Goal: Task Accomplishment & Management: Use online tool/utility

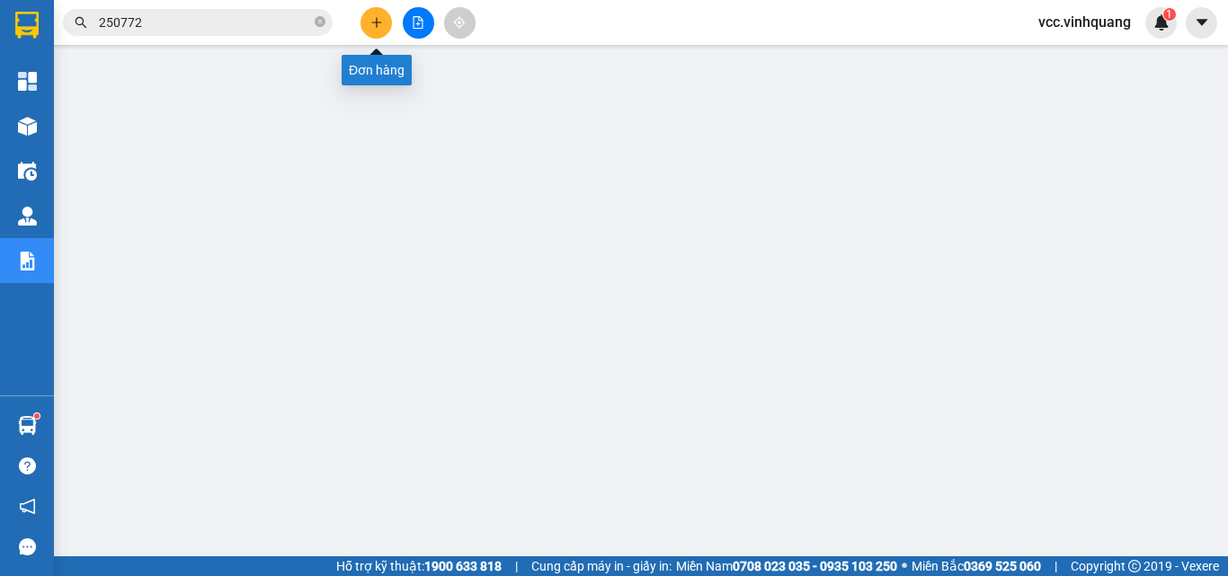
click at [379, 17] on icon "plus" at bounding box center [376, 22] width 13 height 13
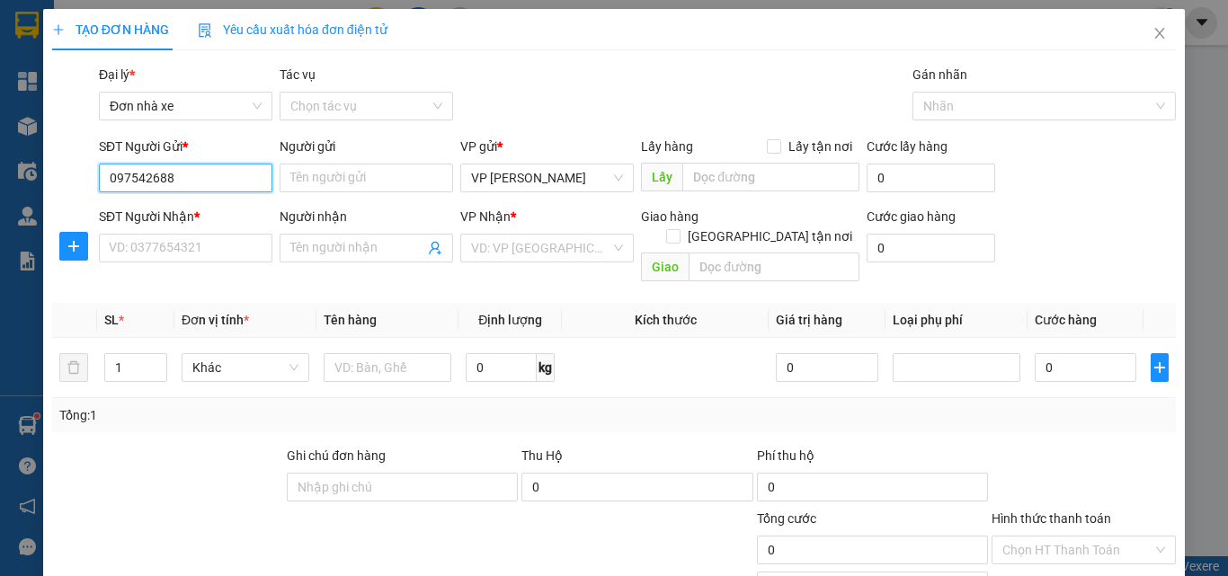
type input "0975426884"
click at [203, 214] on div "0975426884 - ĐẠT" at bounding box center [184, 214] width 150 height 20
type input "ĐẠT"
type input "0363838912"
type input "việt hằng"
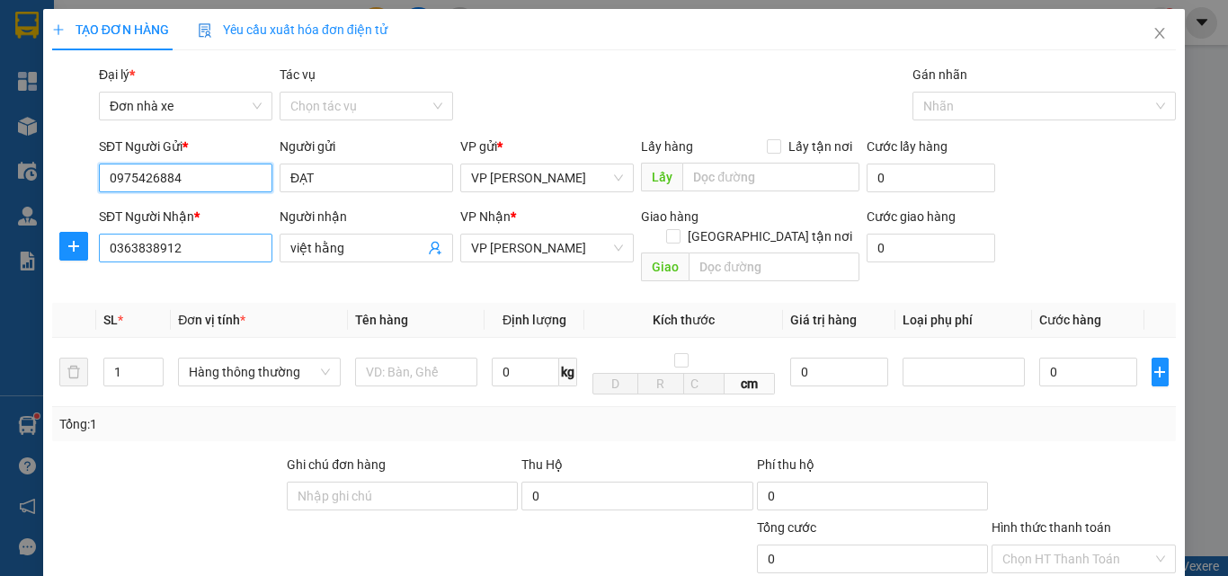
type input "0975426884"
click at [197, 246] on input "0363838912" at bounding box center [186, 248] width 174 height 29
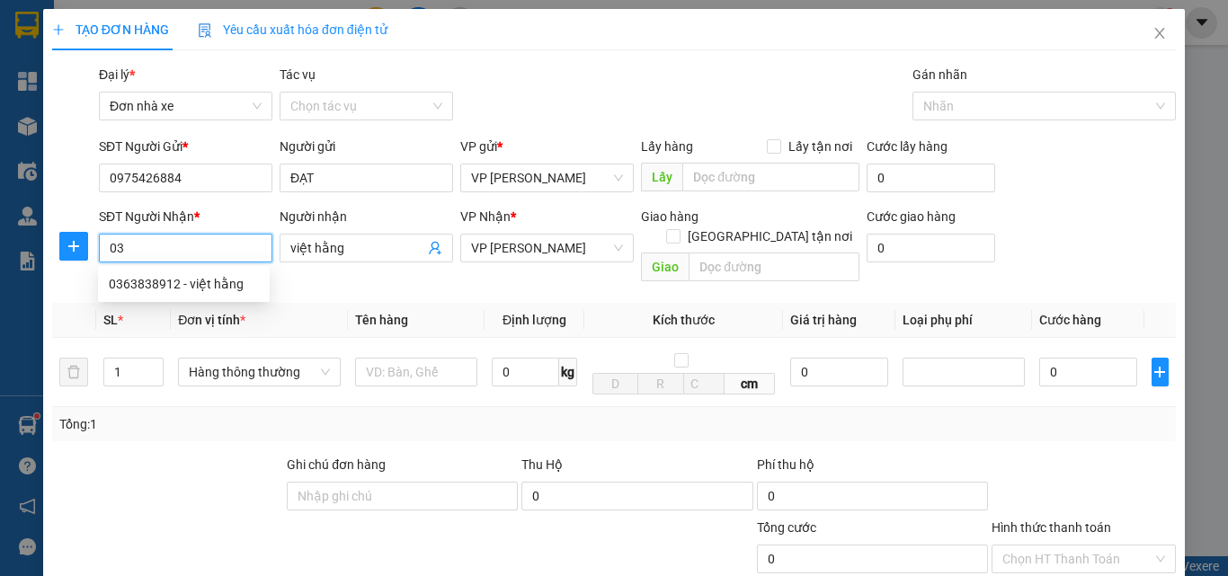
type input "0"
type input "0394491916"
click at [197, 280] on div "0394491916 - BÁ BẠO" at bounding box center [184, 284] width 150 height 20
type input "BÁ BẠO"
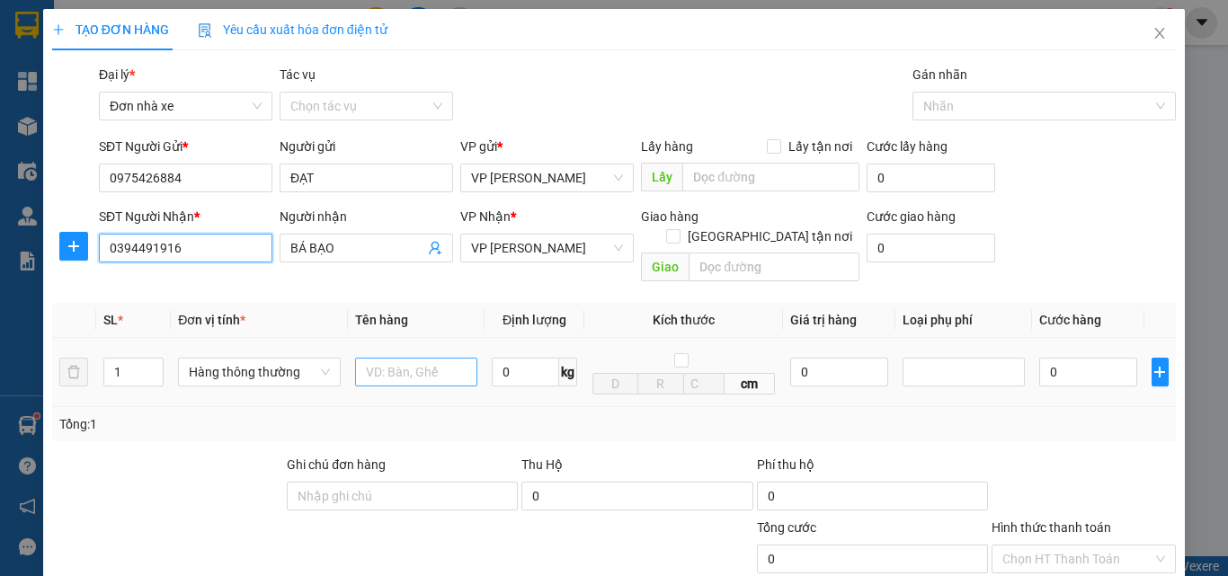
type input "0394491916"
click at [416, 358] on input "text" at bounding box center [416, 372] width 122 height 29
type input "HỘP ĐỒ T T"
click at [511, 358] on input "0" at bounding box center [525, 372] width 67 height 29
type input "11"
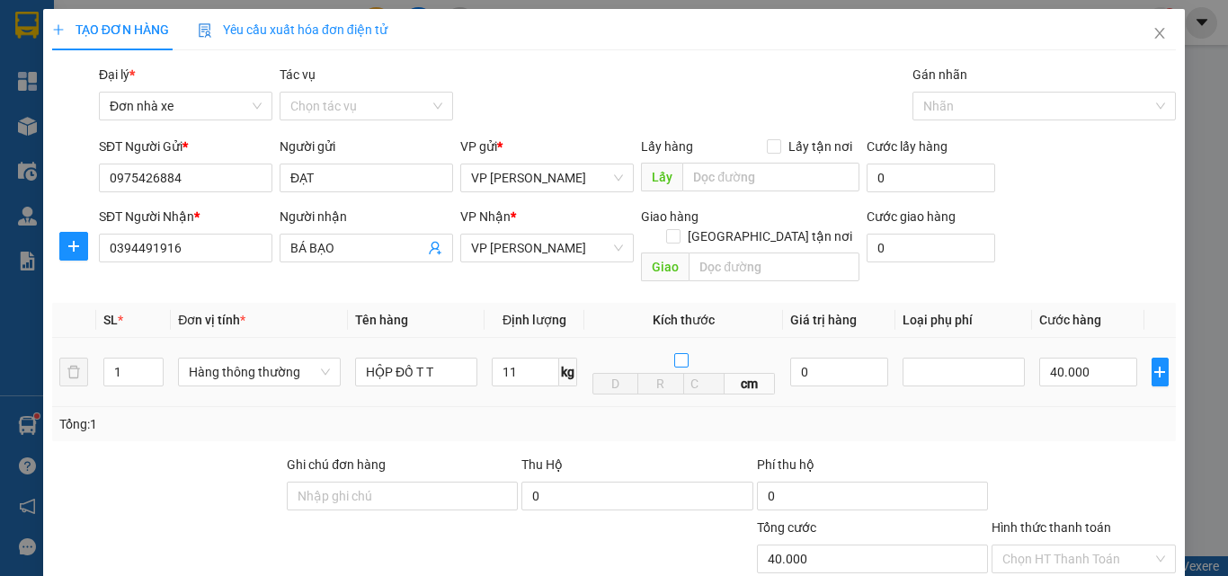
type input "40.000"
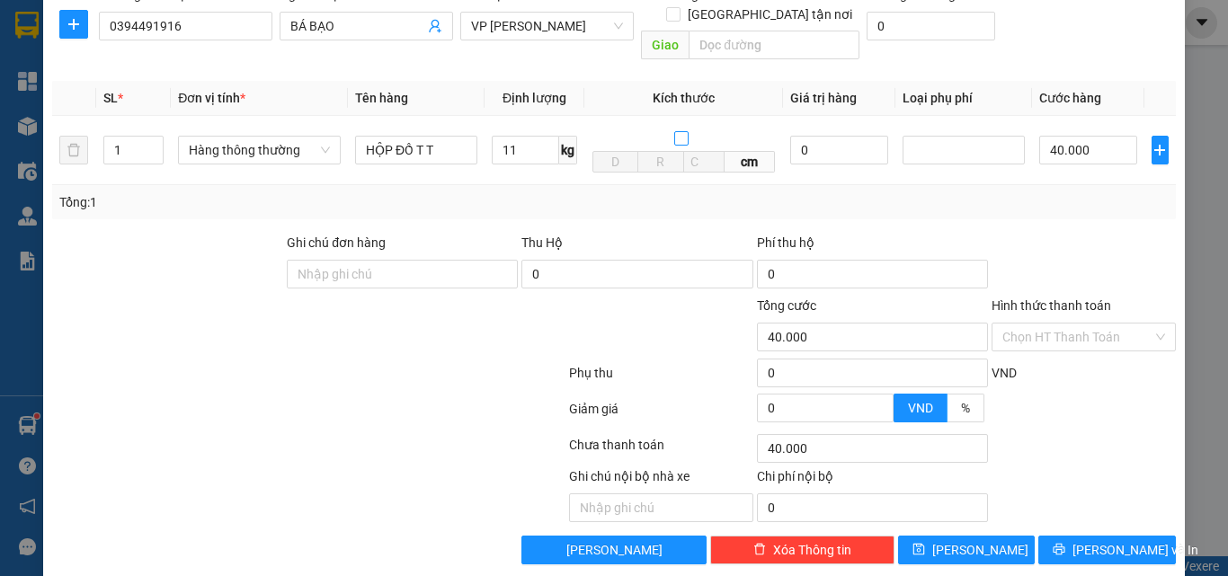
scroll to position [227, 0]
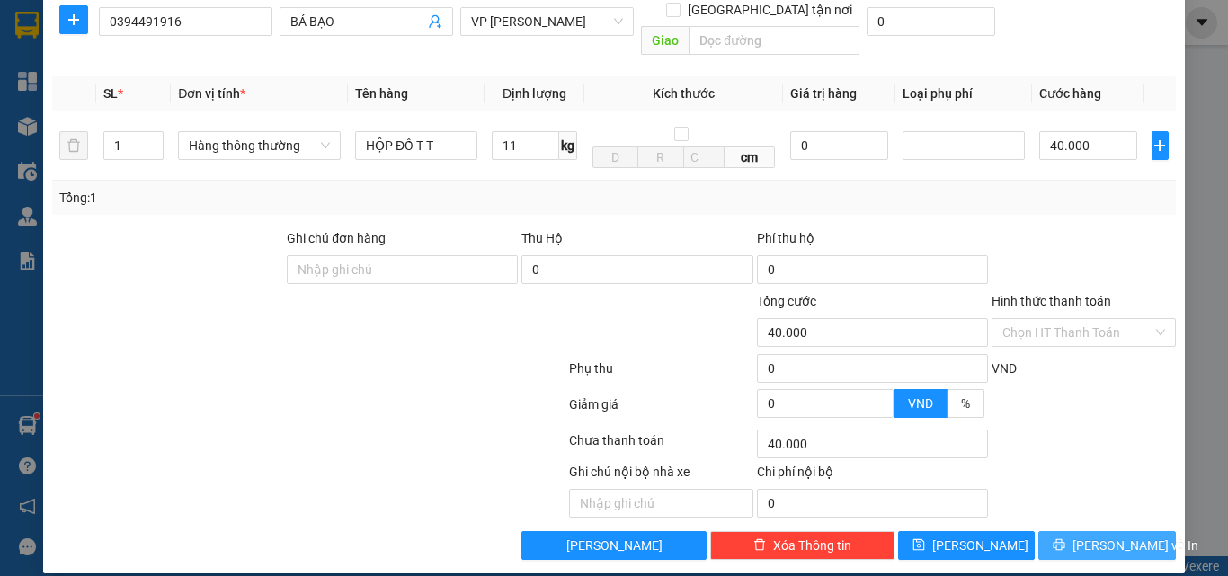
click at [1099, 536] on span "[PERSON_NAME] và In" at bounding box center [1135, 546] width 126 height 20
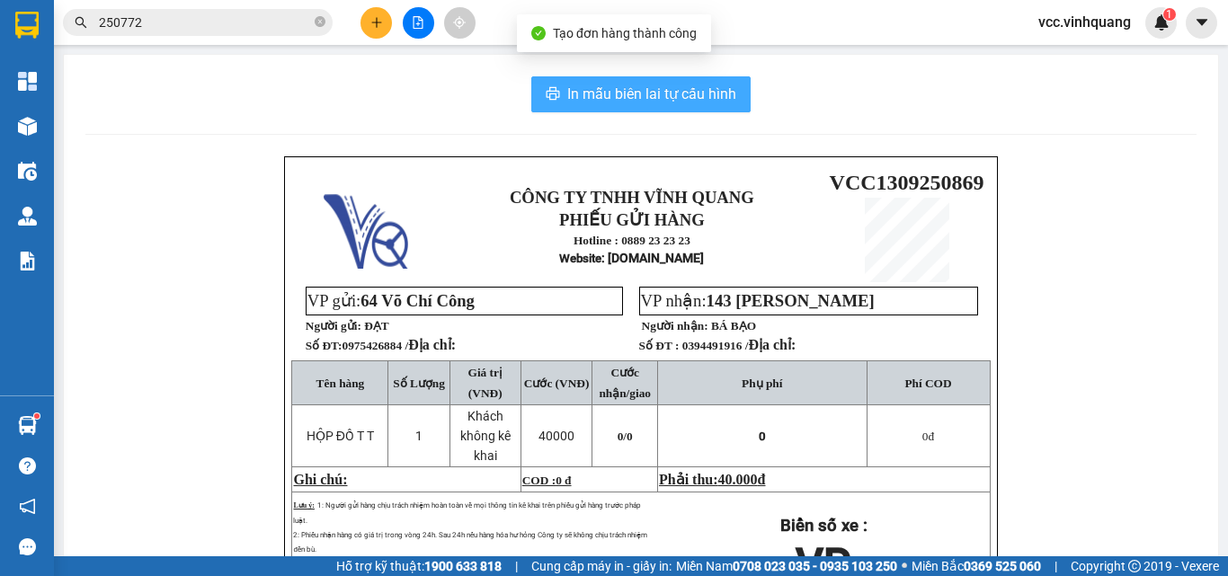
click at [627, 88] on span "In mẫu biên lai tự cấu hình" at bounding box center [651, 94] width 169 height 22
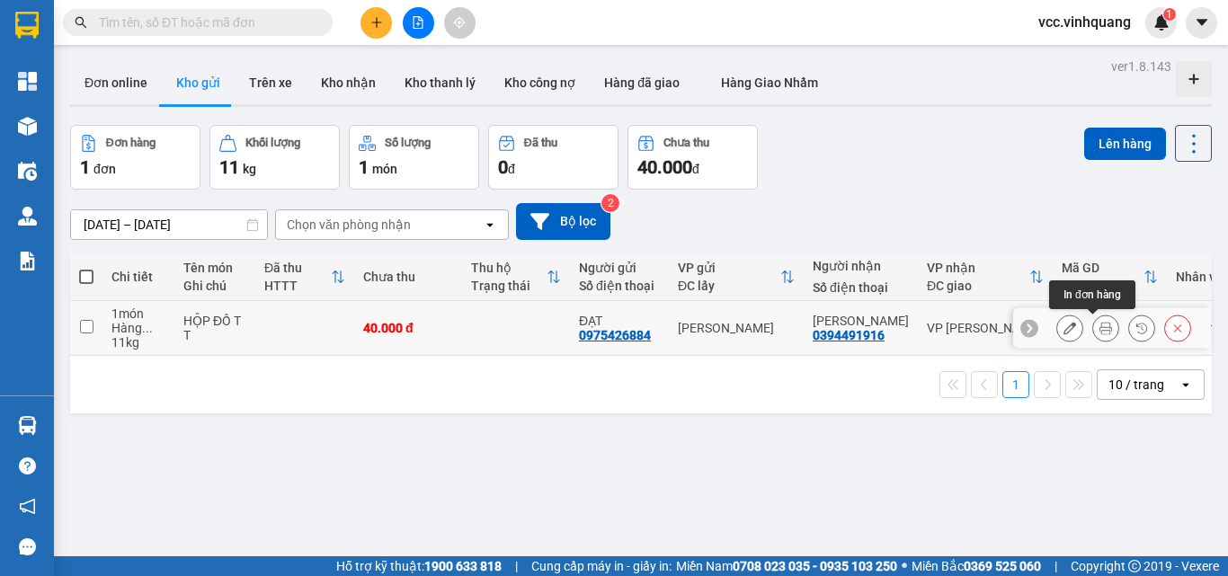
click at [1099, 329] on icon at bounding box center [1105, 328] width 13 height 13
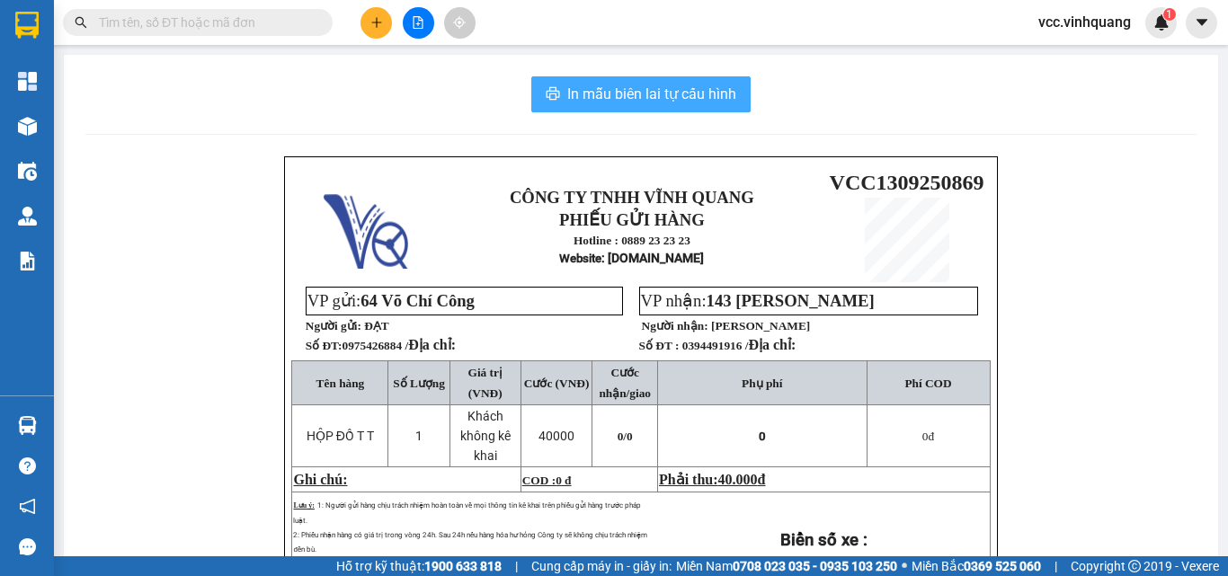
click at [664, 94] on span "In mẫu biên lai tự cấu hình" at bounding box center [651, 94] width 169 height 22
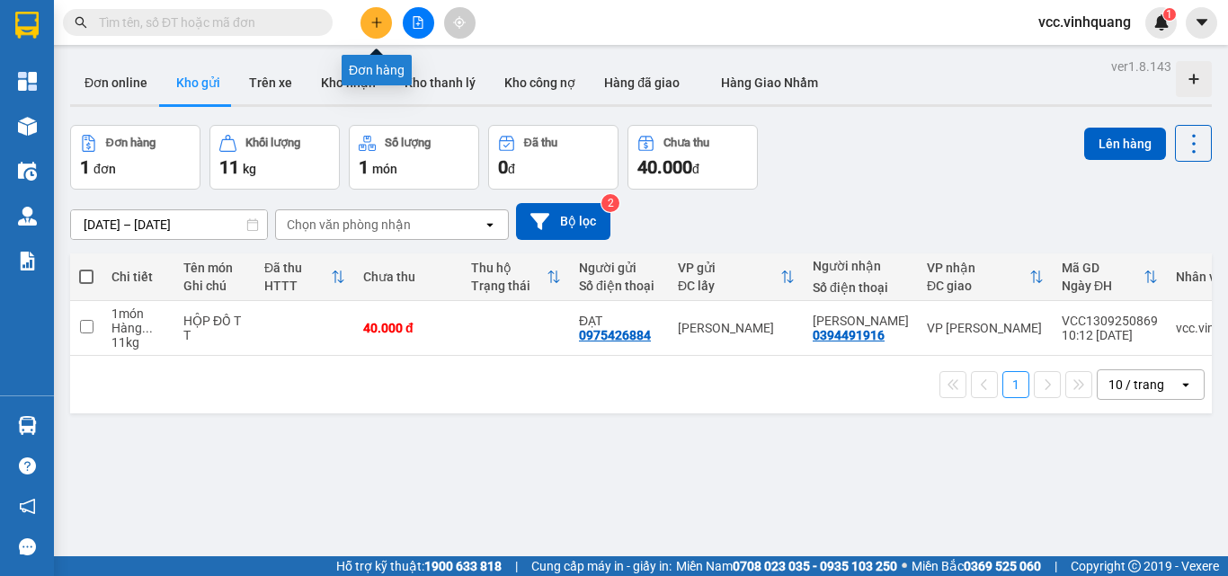
click at [378, 17] on icon "plus" at bounding box center [376, 22] width 13 height 13
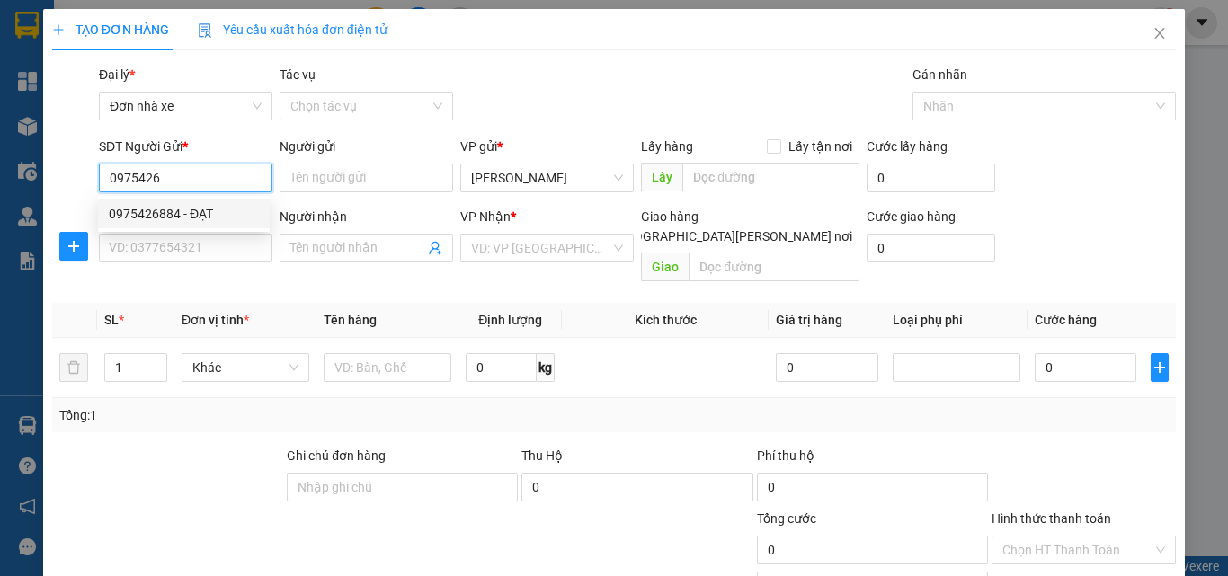
click at [175, 215] on div "0975426884 - ĐẠT" at bounding box center [184, 214] width 150 height 20
type input "0975426884"
type input "ĐẠT"
type input "0394491916"
type input "BÁ BẠO"
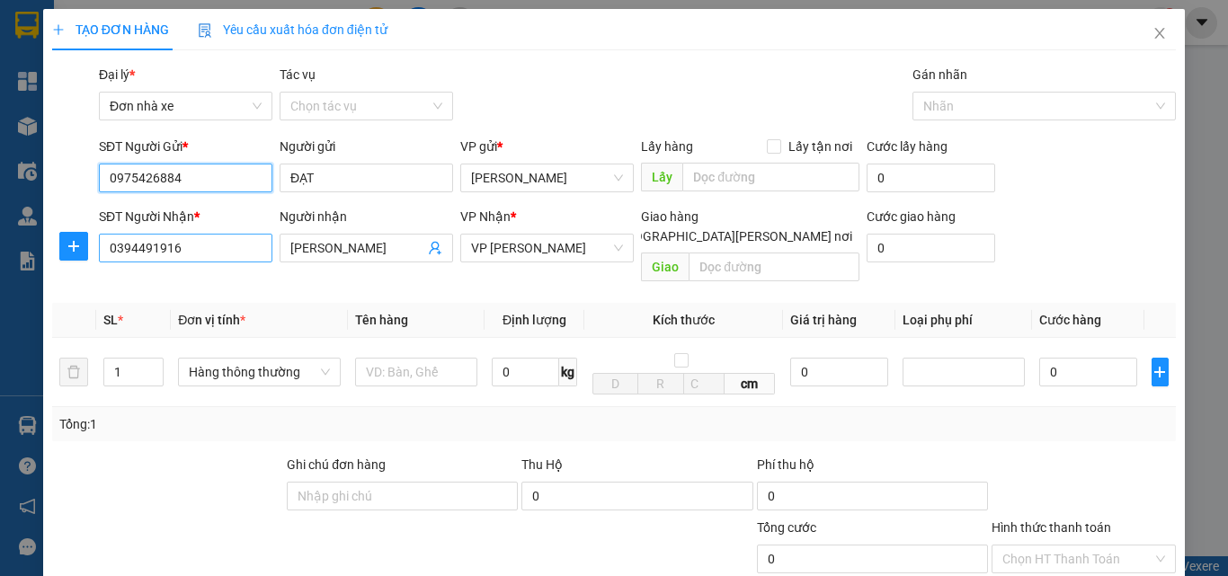
type input "0975426884"
click at [221, 248] on input "0394491916" at bounding box center [186, 248] width 174 height 29
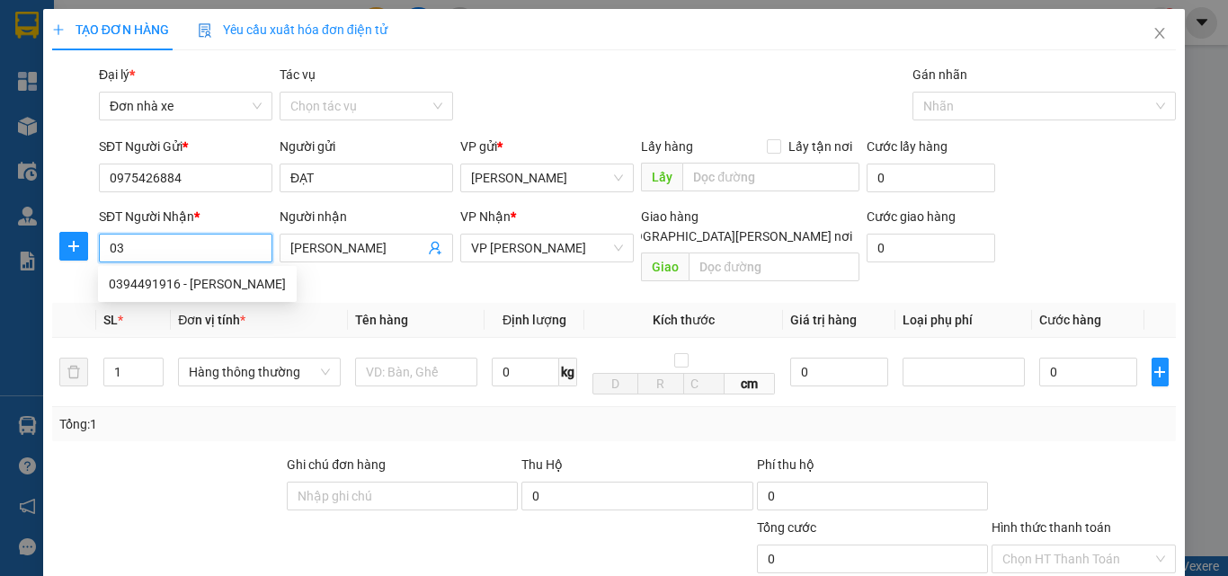
type input "0"
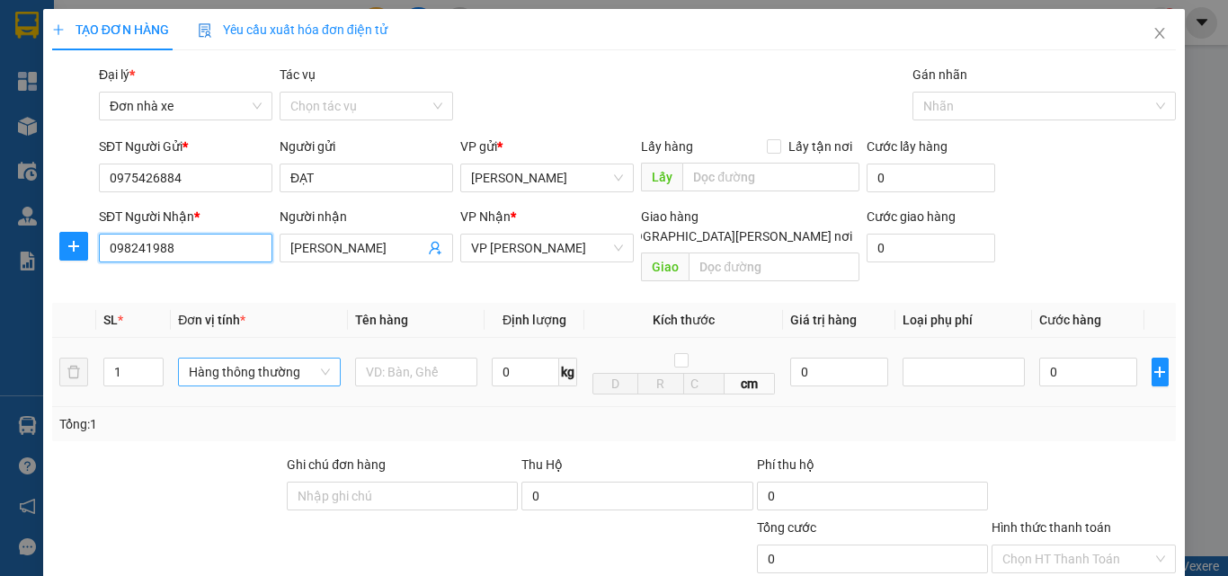
type input "0982419888"
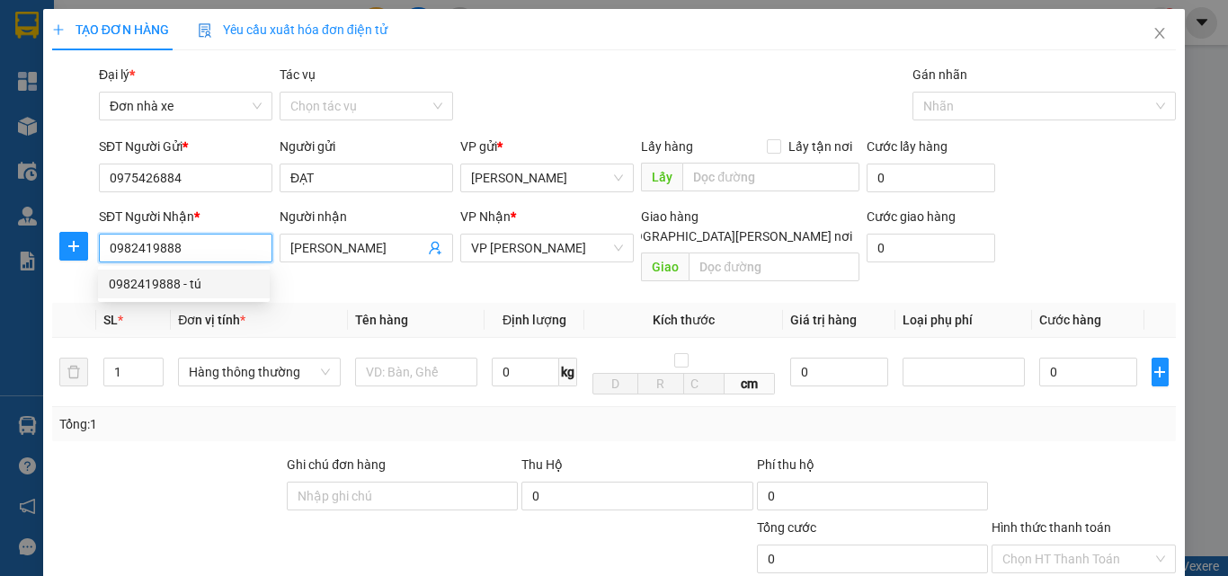
click at [190, 286] on div "0982419888 - tú" at bounding box center [184, 284] width 150 height 20
type input "tú"
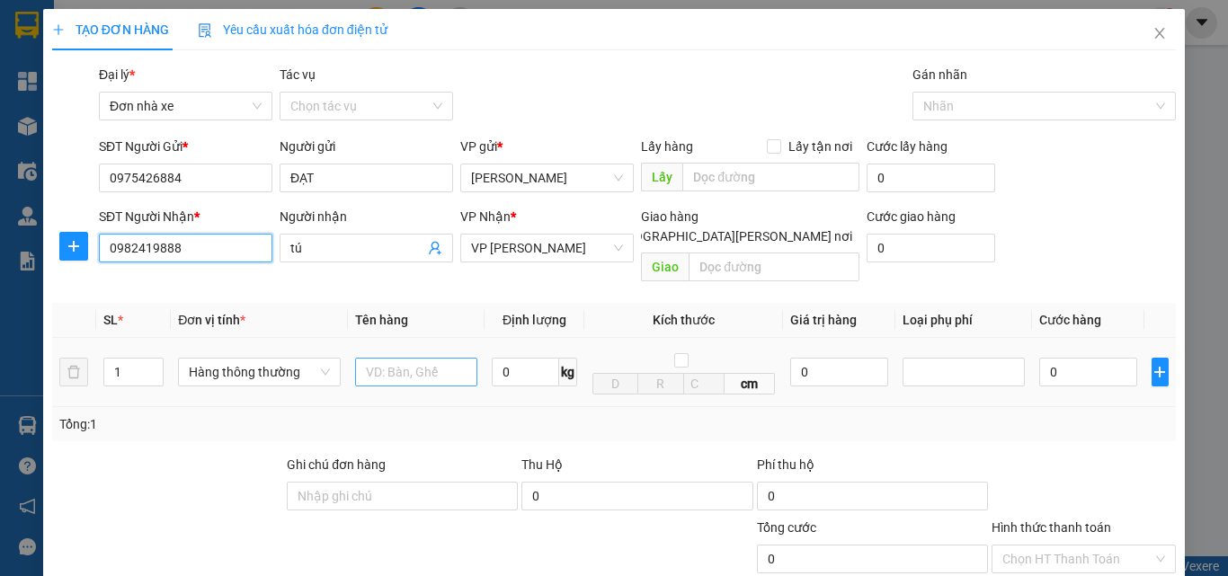
type input "0982419888"
click at [424, 358] on input "text" at bounding box center [416, 372] width 122 height 29
type input "HỘP LAVIE"
click at [525, 358] on input "0" at bounding box center [525, 372] width 67 height 29
type input "1.5"
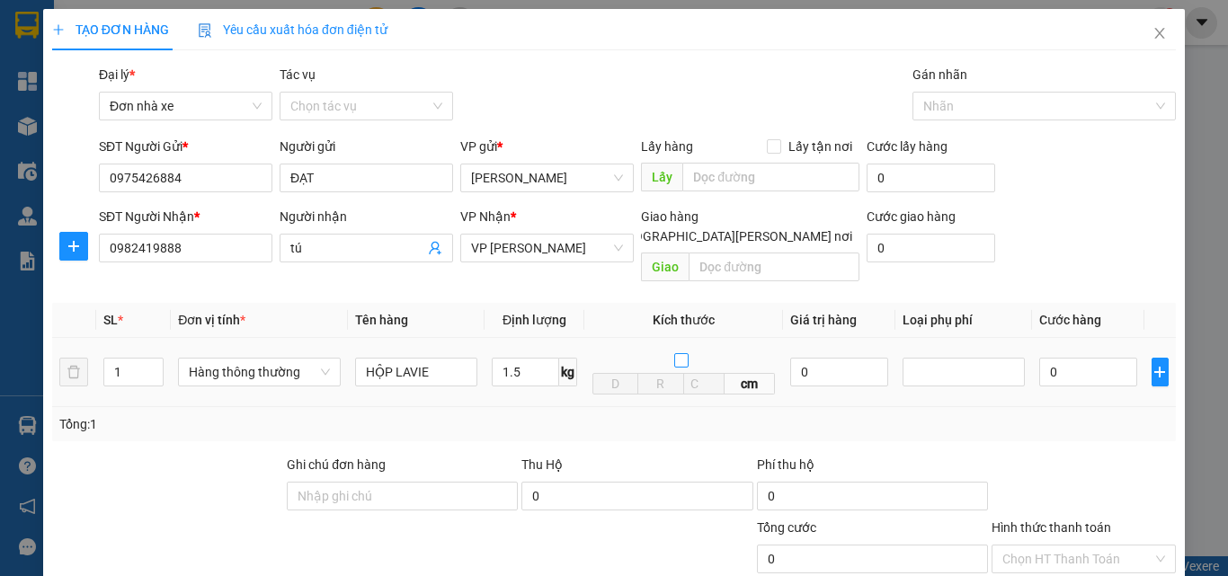
type input "30.000"
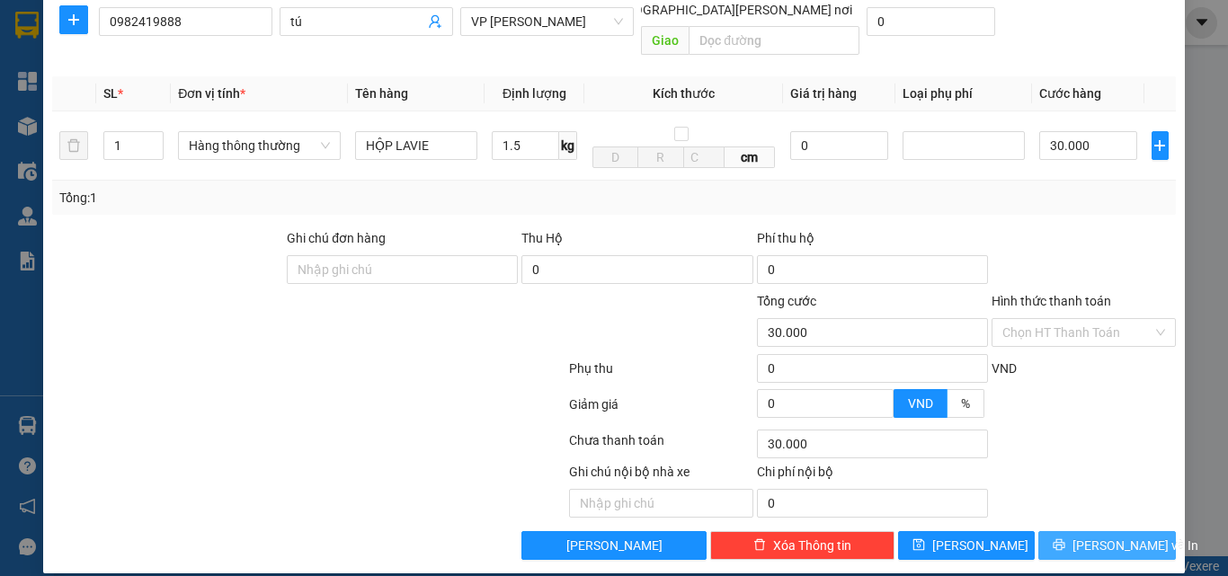
click at [1090, 536] on span "[PERSON_NAME] và In" at bounding box center [1135, 546] width 126 height 20
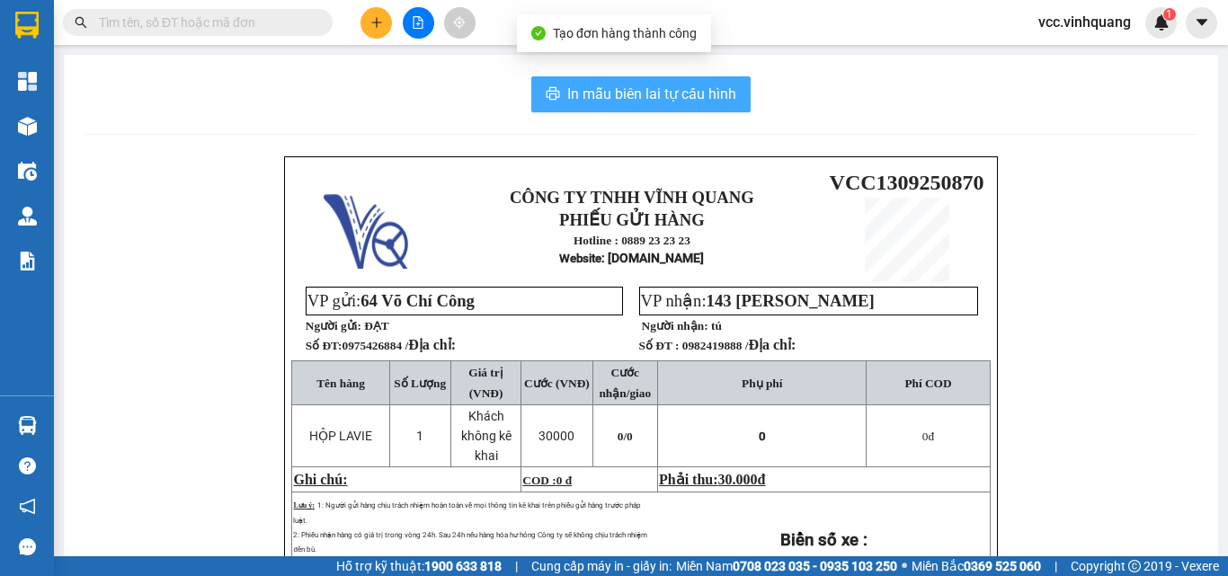
click at [634, 91] on span "In mẫu biên lai tự cấu hình" at bounding box center [651, 94] width 169 height 22
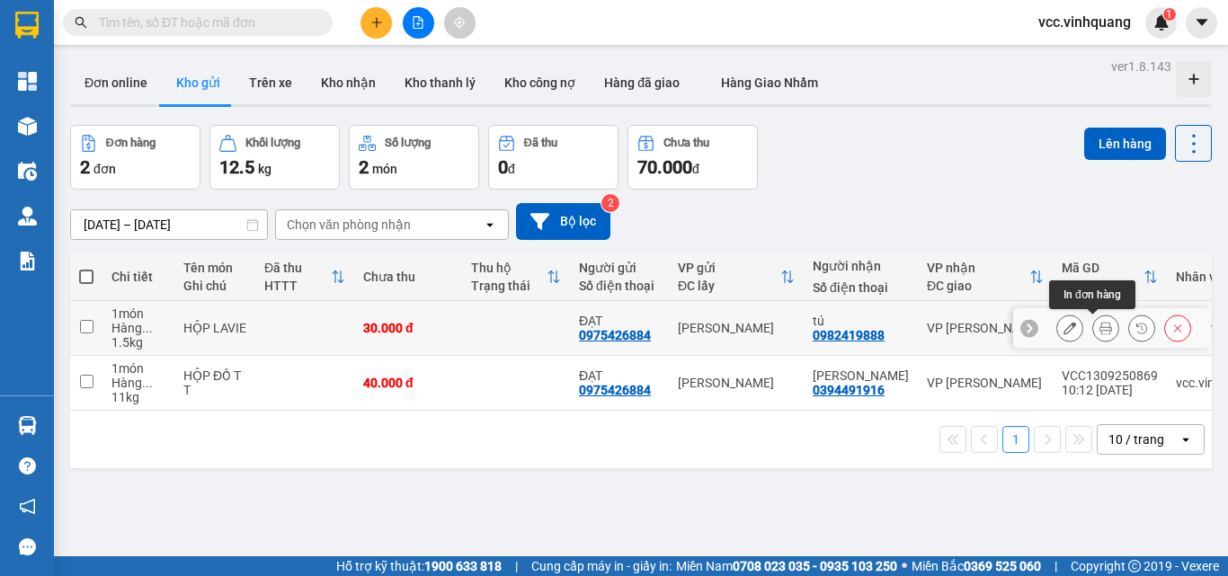
click at [1099, 325] on icon at bounding box center [1105, 328] width 13 height 13
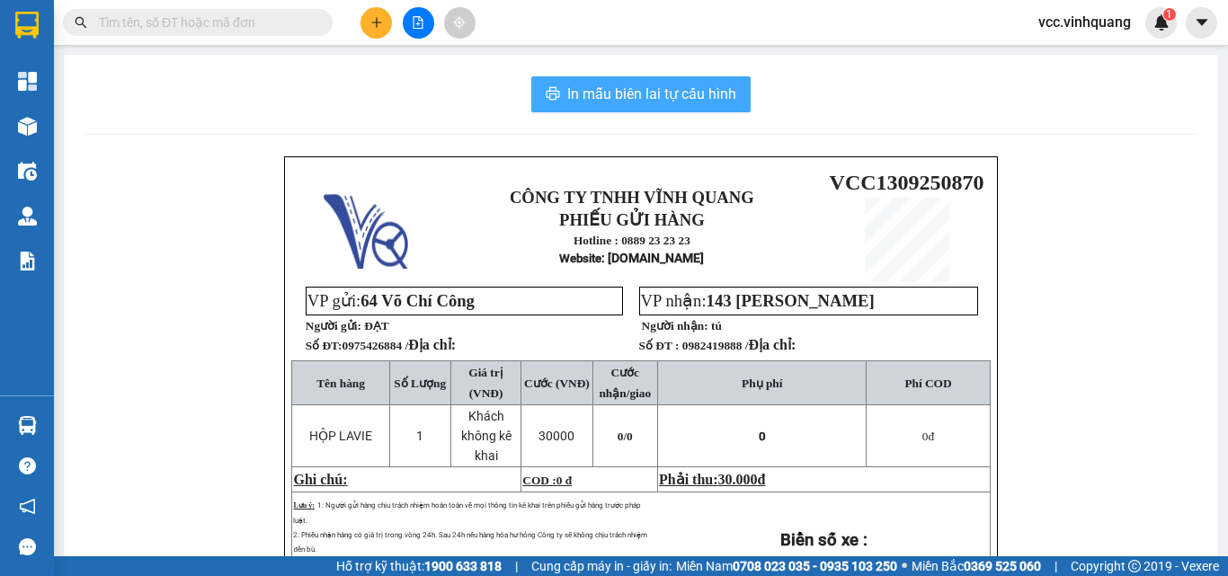
click at [656, 93] on span "In mẫu biên lai tự cấu hình" at bounding box center [651, 94] width 169 height 22
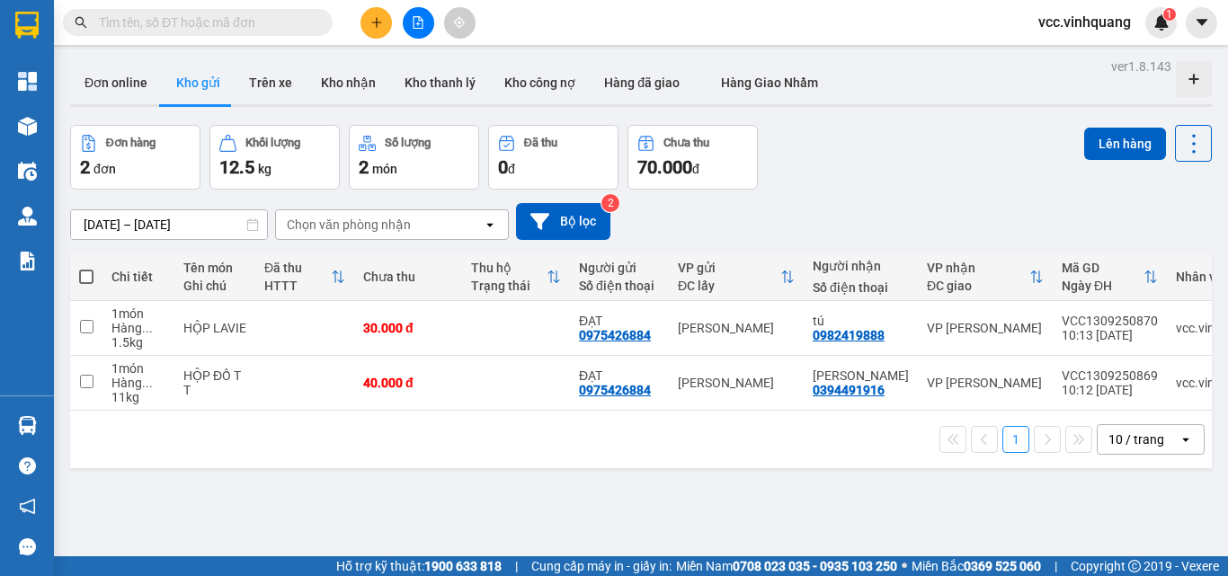
click at [85, 277] on span at bounding box center [86, 277] width 14 height 14
click at [86, 268] on input "checkbox" at bounding box center [86, 268] width 0 height 0
checkbox input "true"
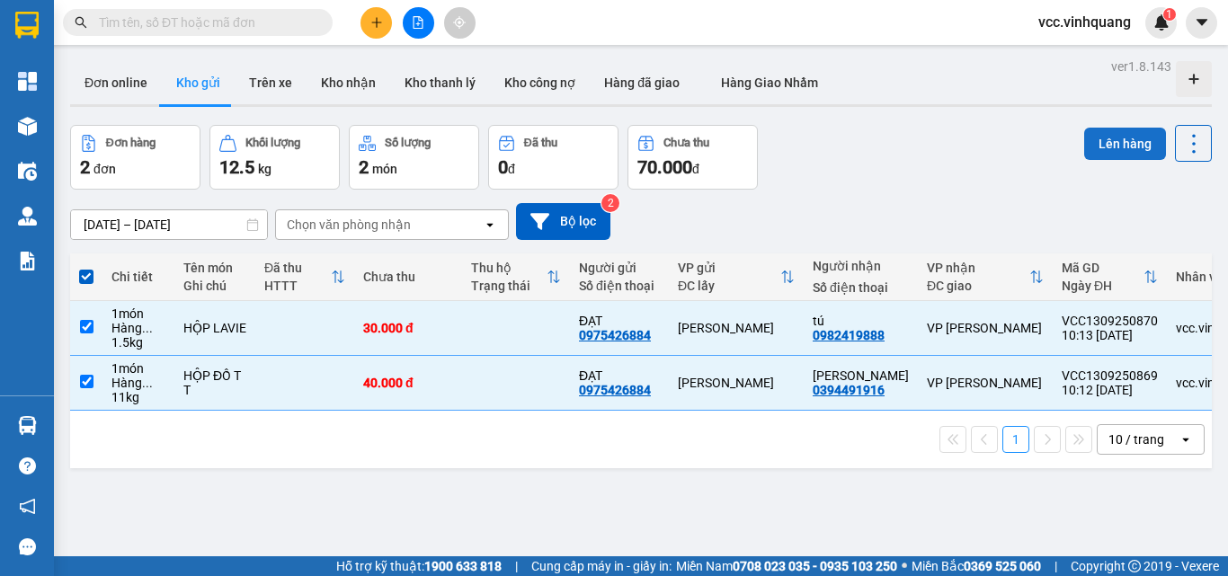
click at [1111, 146] on button "Lên hàng" at bounding box center [1125, 144] width 82 height 32
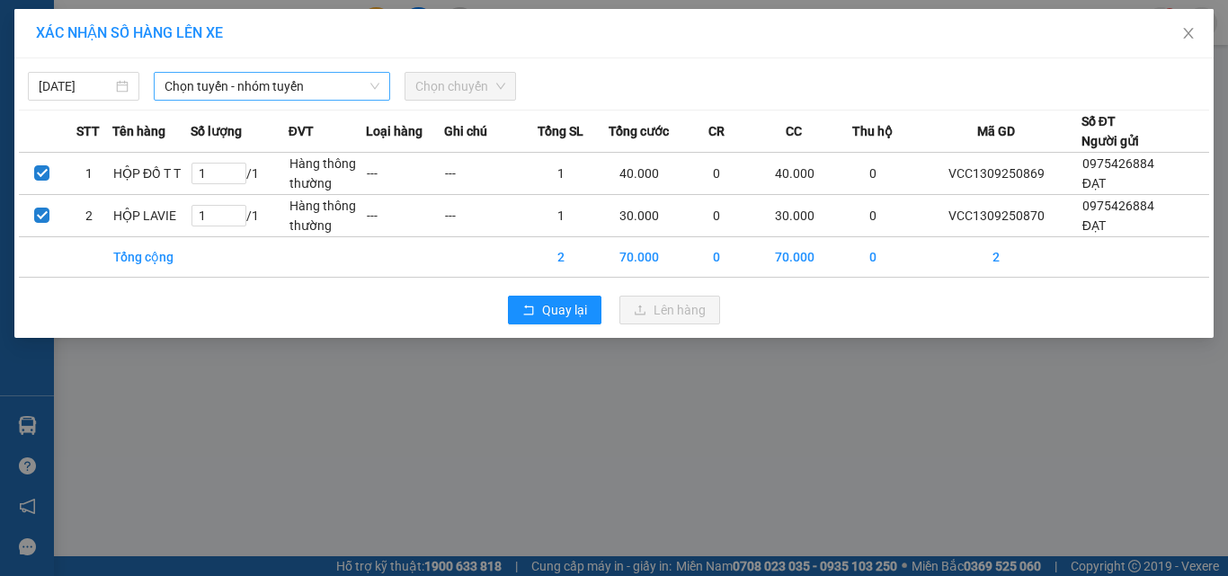
click at [316, 84] on span "Chọn tuyến - nhóm tuyến" at bounding box center [272, 86] width 215 height 27
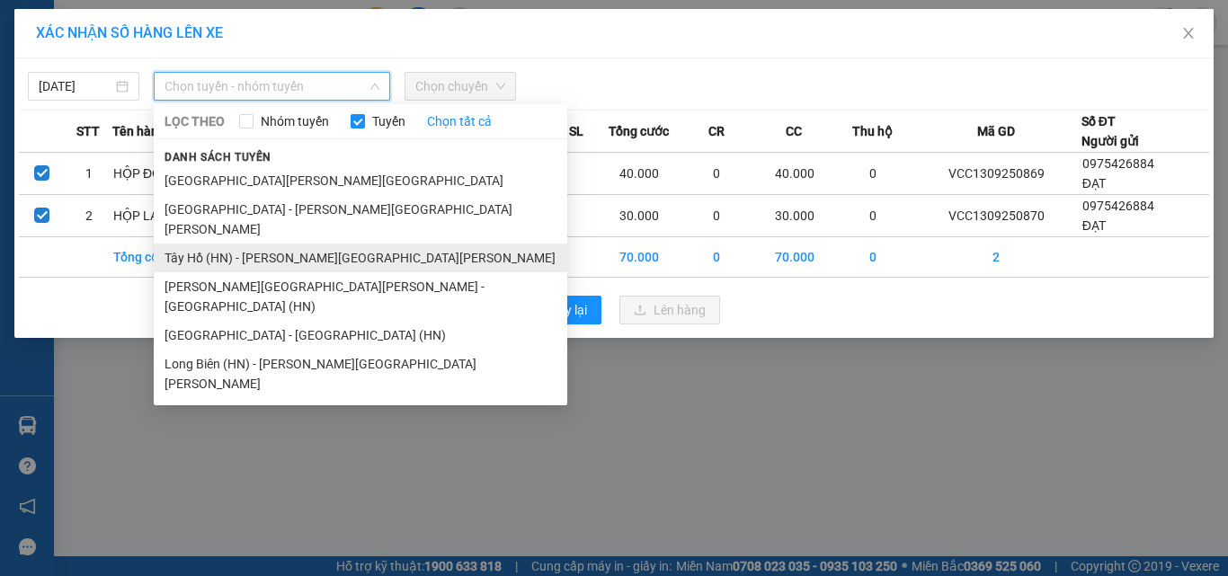
click at [289, 244] on li "Tây Hồ (HN) - Thanh Hóa" at bounding box center [361, 258] width 414 height 29
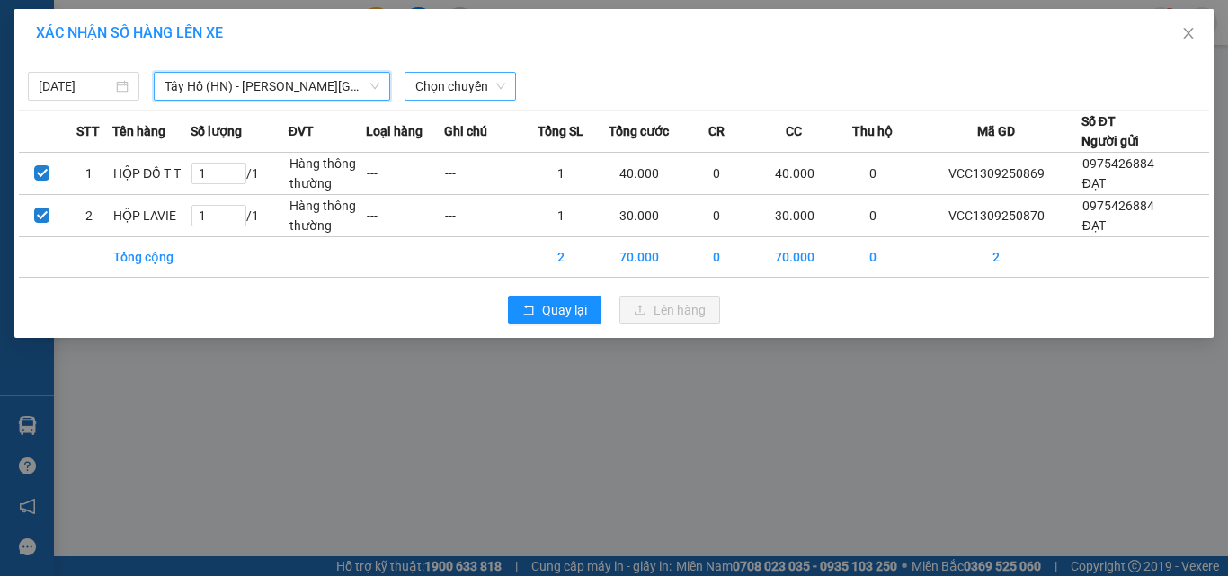
click at [463, 89] on span "Chọn chuyến" at bounding box center [460, 86] width 90 height 27
click at [243, 85] on span "Tây Hồ (HN) - Thanh Hóa" at bounding box center [272, 86] width 215 height 27
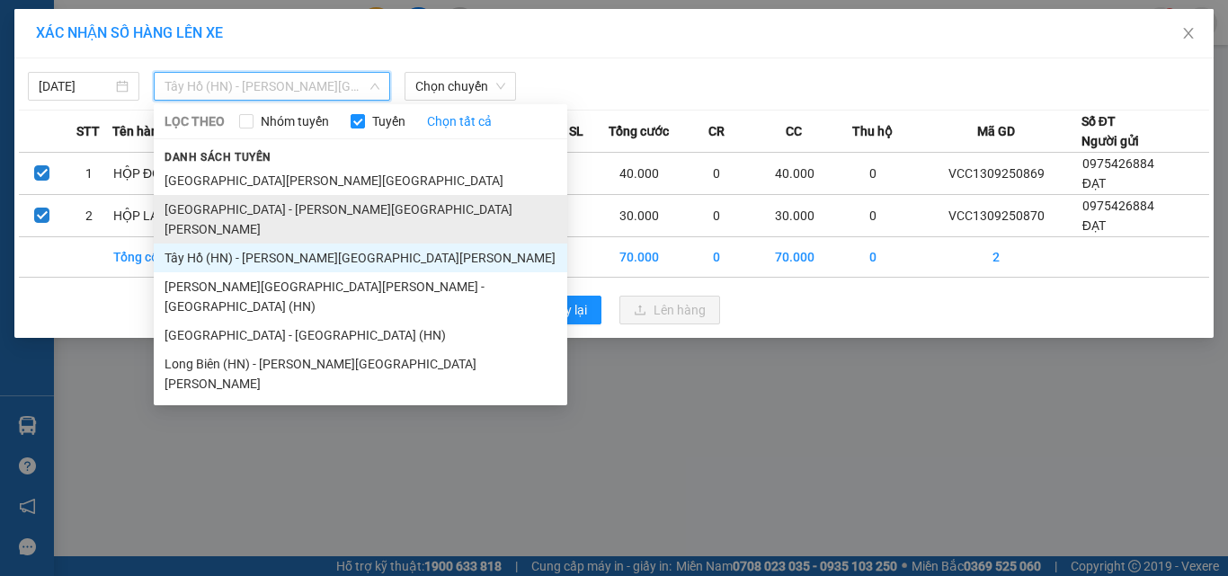
click at [268, 207] on li "Hà Nội - Thanh Hóa" at bounding box center [361, 219] width 414 height 49
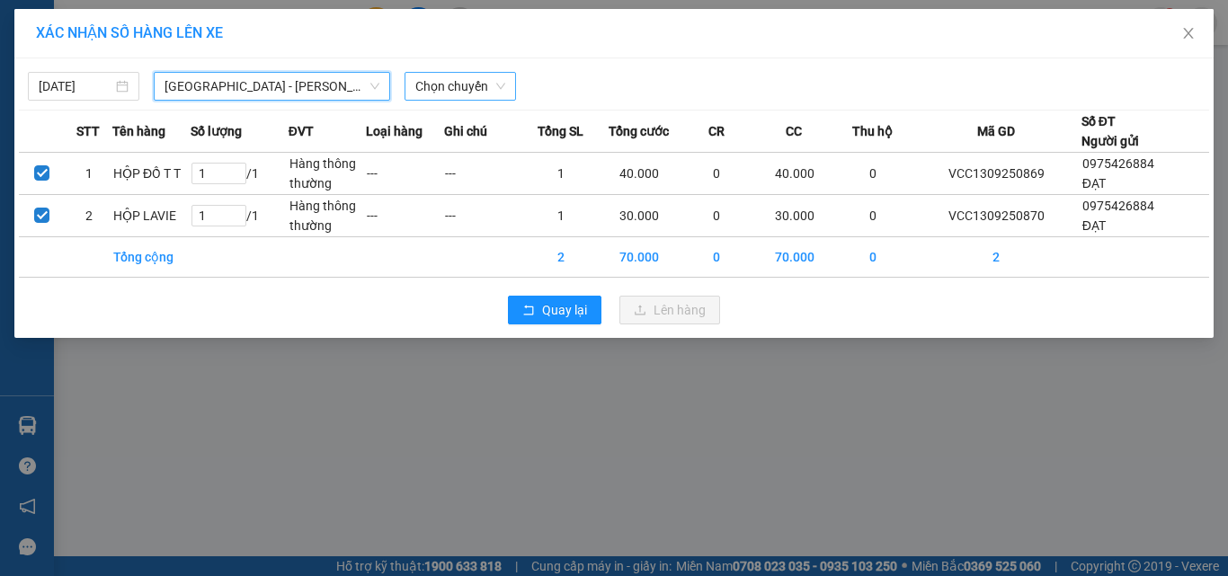
click at [449, 85] on span "Chọn chuyến" at bounding box center [460, 86] width 90 height 27
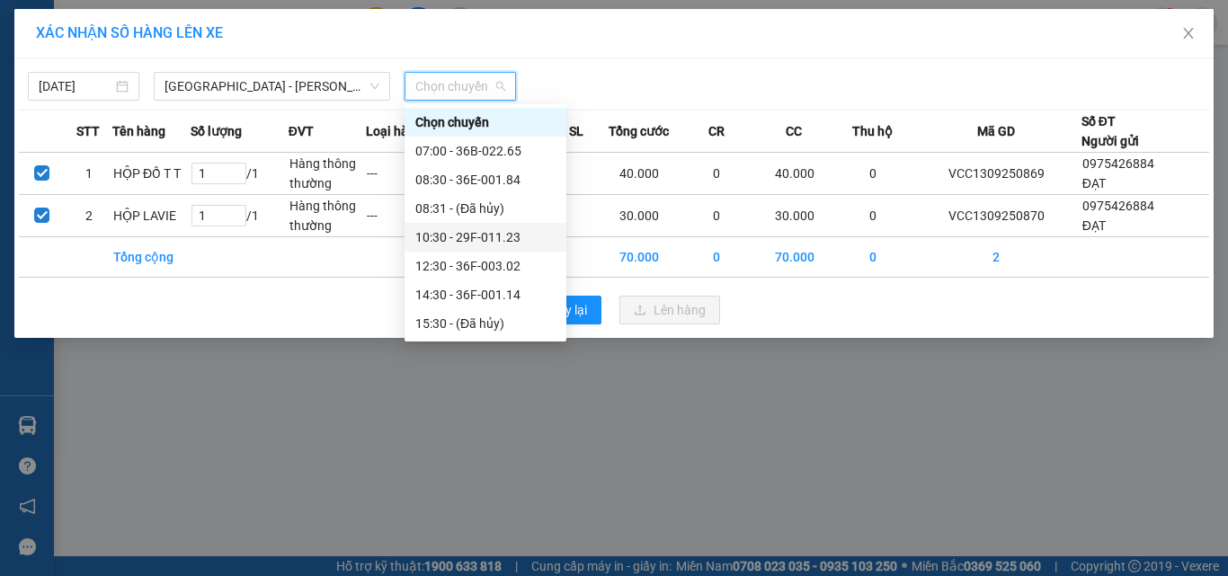
click at [480, 237] on div "10:30 - 29F-011.23" at bounding box center [485, 237] width 140 height 20
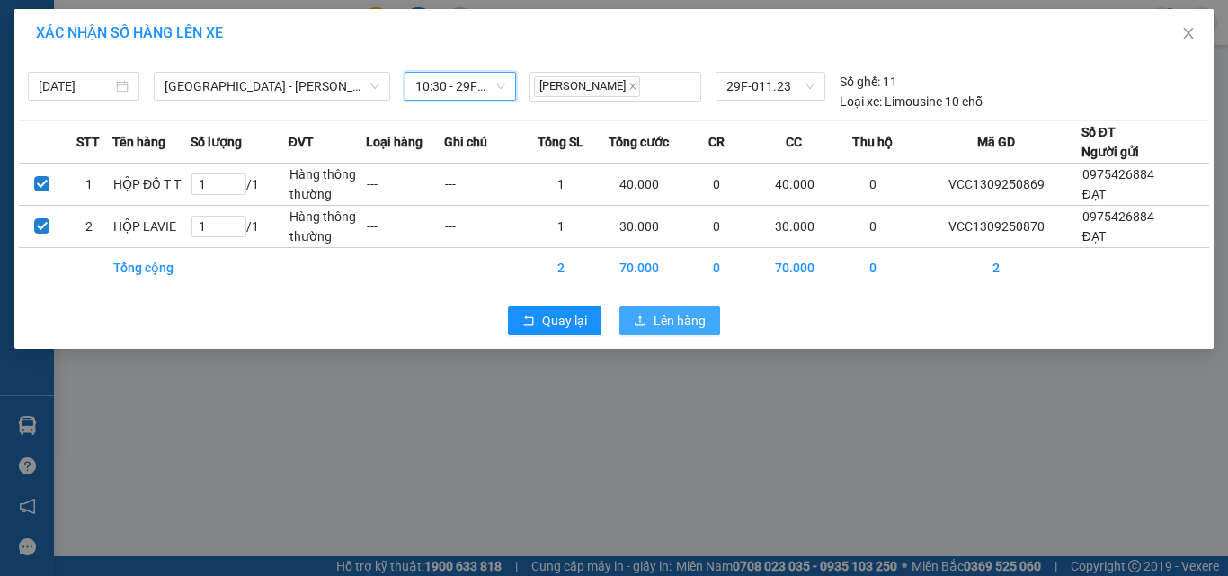
click at [681, 321] on span "Lên hàng" at bounding box center [680, 321] width 52 height 20
